Goal: Task Accomplishment & Management: Manage account settings

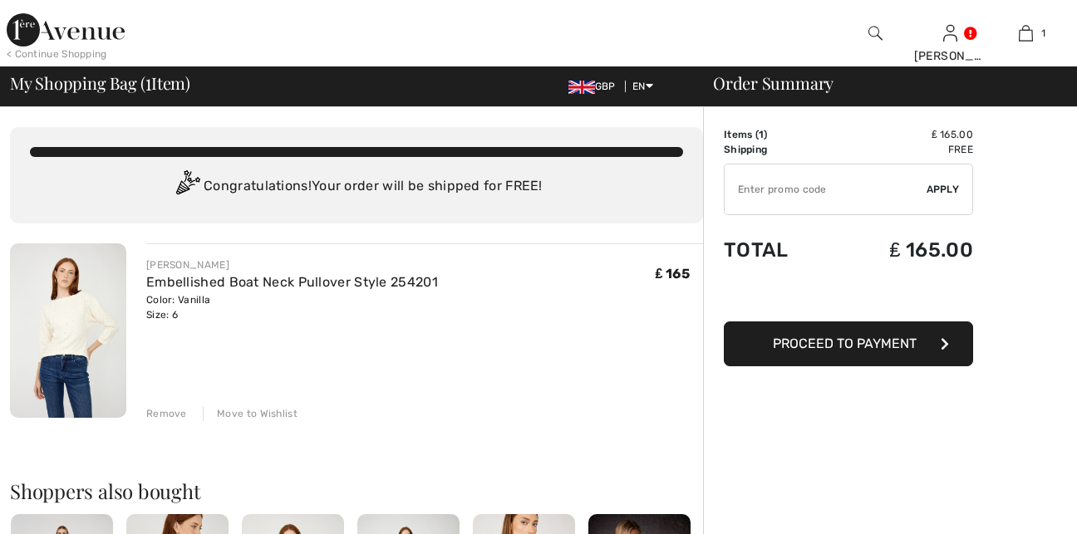
click at [170, 416] on div "Remove" at bounding box center [166, 413] width 41 height 15
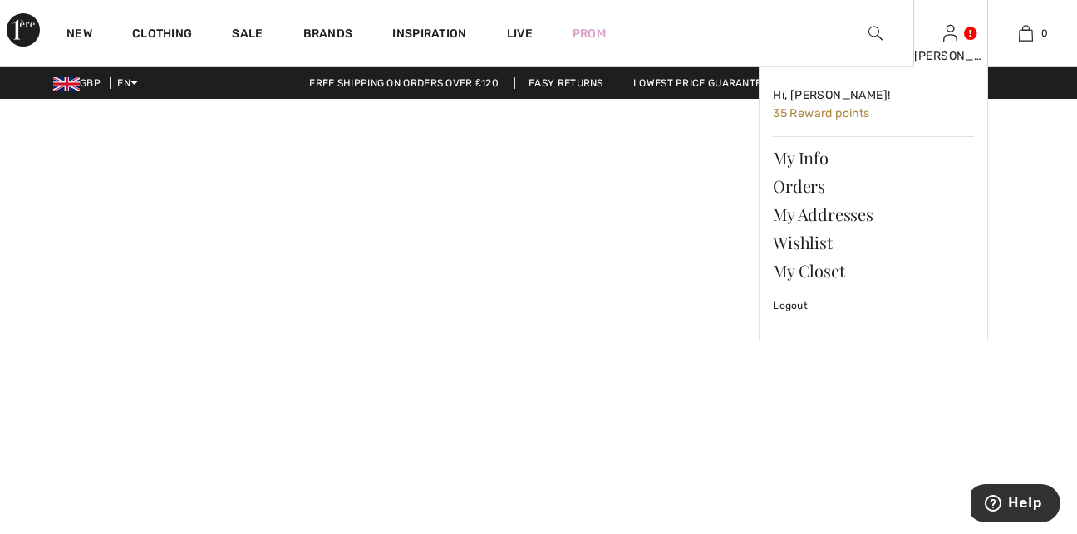
click at [957, 35] on img at bounding box center [950, 33] width 14 height 20
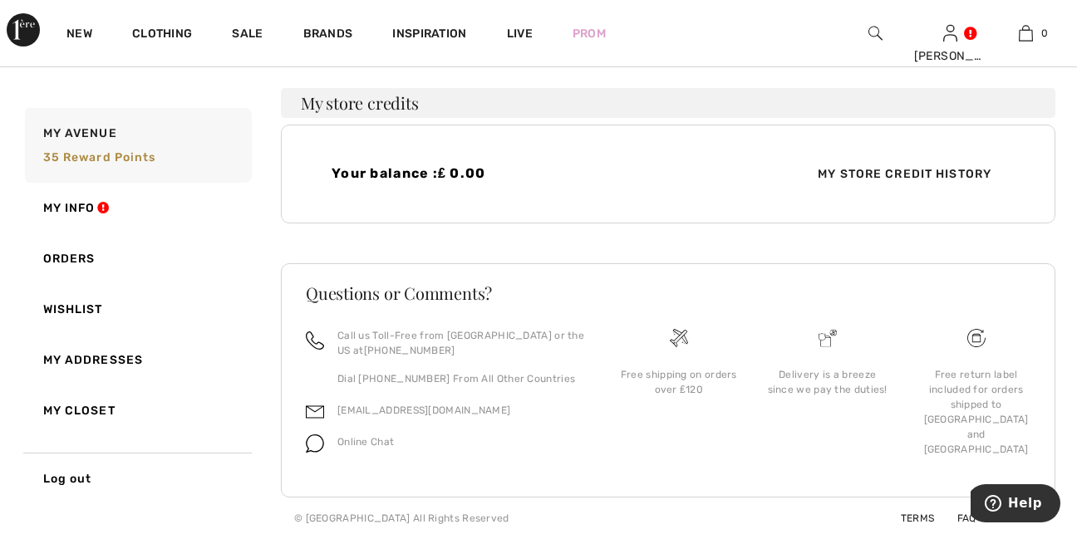
scroll to position [421, 0]
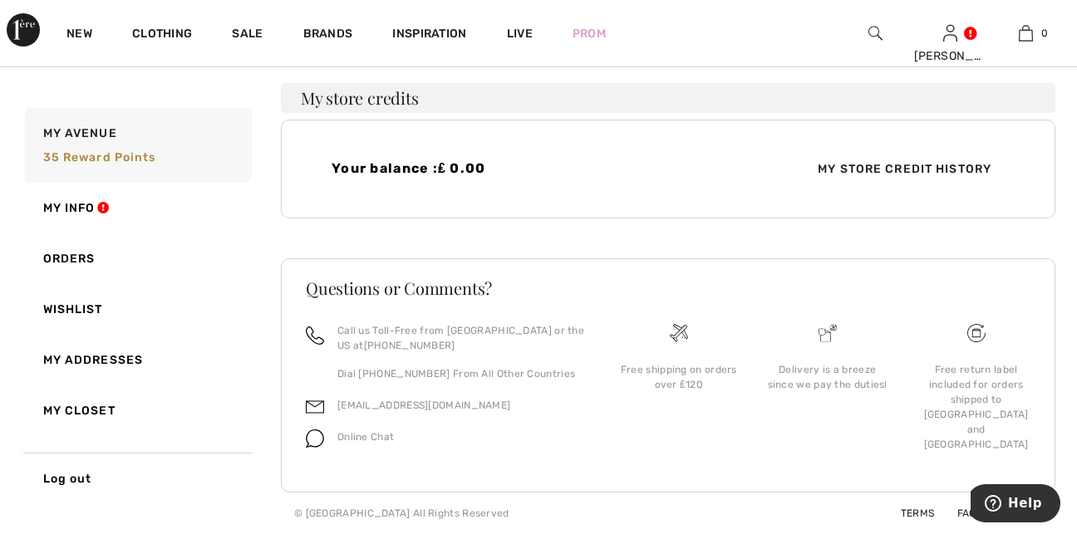
click at [918, 165] on span "My Store Credit History" at bounding box center [905, 168] width 200 height 17
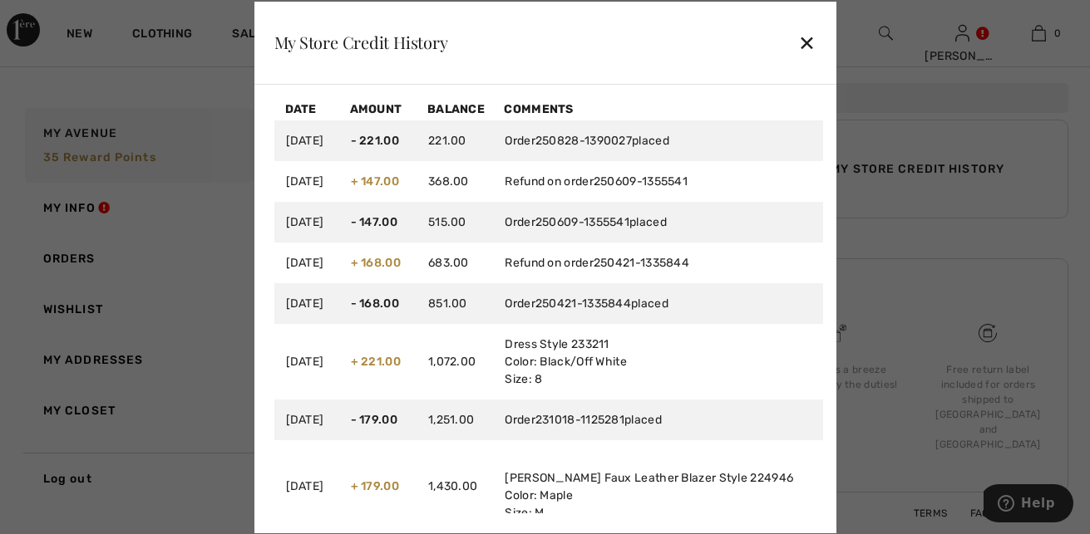
click at [805, 39] on div "✕" at bounding box center [806, 42] width 17 height 35
